Goal: Find specific page/section: Find specific page/section

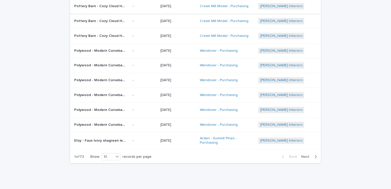
scroll to position [77, 0]
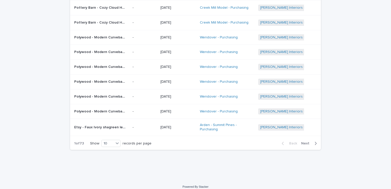
click at [302, 143] on span "Next" at bounding box center [306, 144] width 11 height 4
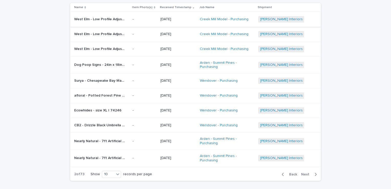
scroll to position [51, 0]
click at [295, 172] on span "Back" at bounding box center [291, 174] width 11 height 4
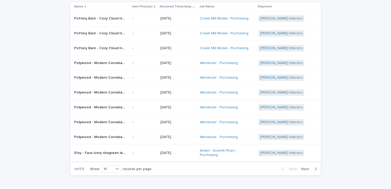
scroll to position [49, 0]
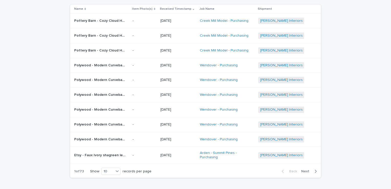
click at [303, 170] on span "Next" at bounding box center [306, 171] width 11 height 4
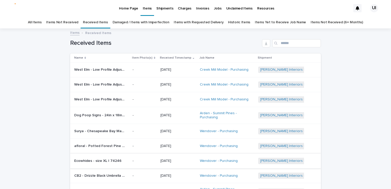
scroll to position [86, 0]
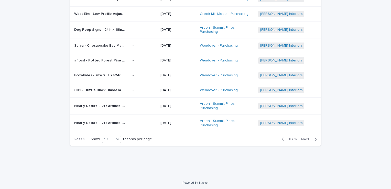
click at [287, 139] on span "Back" at bounding box center [291, 139] width 11 height 4
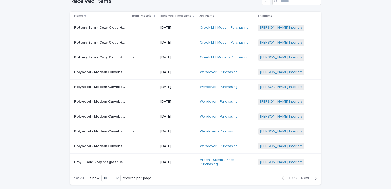
scroll to position [51, 0]
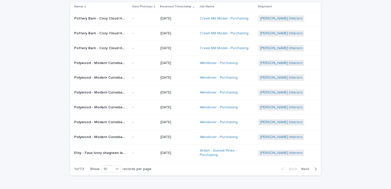
click at [304, 168] on span "Next" at bounding box center [306, 169] width 11 height 4
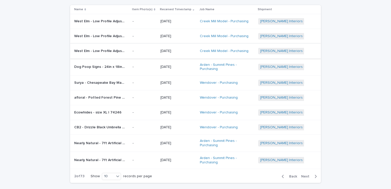
scroll to position [53, 0]
